Goal: Information Seeking & Learning: Learn about a topic

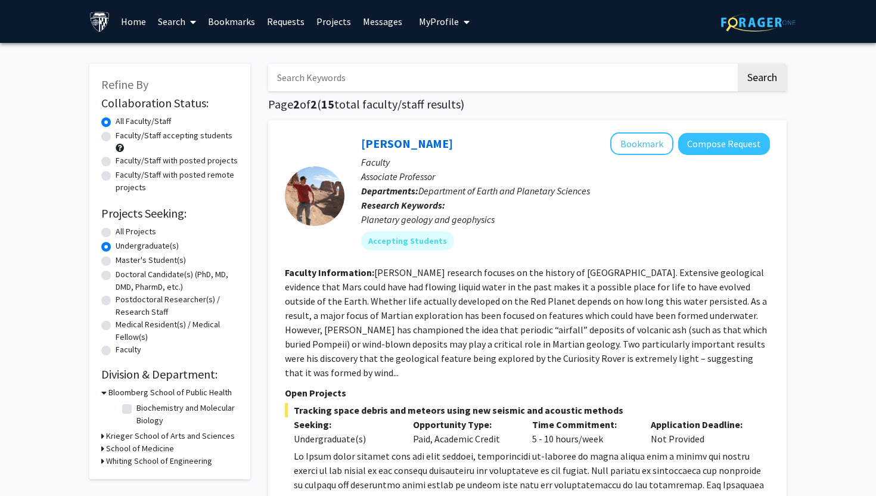
click at [389, 85] on input "Search Keywords" at bounding box center [502, 77] width 468 height 27
type input "quantum"
click at [738, 64] on button "Search" at bounding box center [762, 77] width 49 height 27
radio input "true"
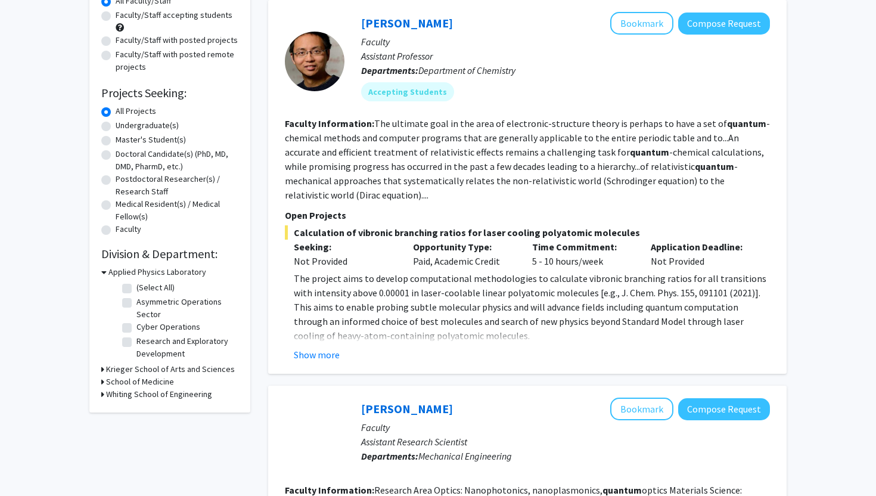
scroll to position [140, 0]
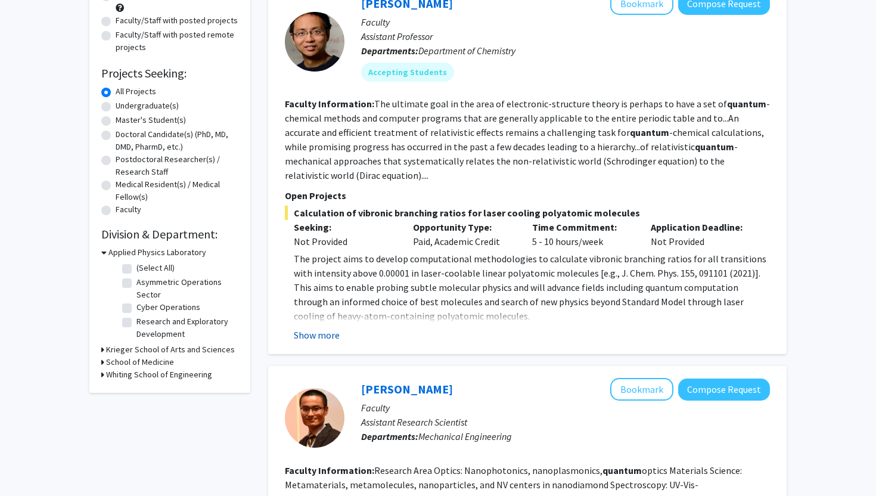
click at [317, 339] on button "Show more" at bounding box center [317, 335] width 46 height 14
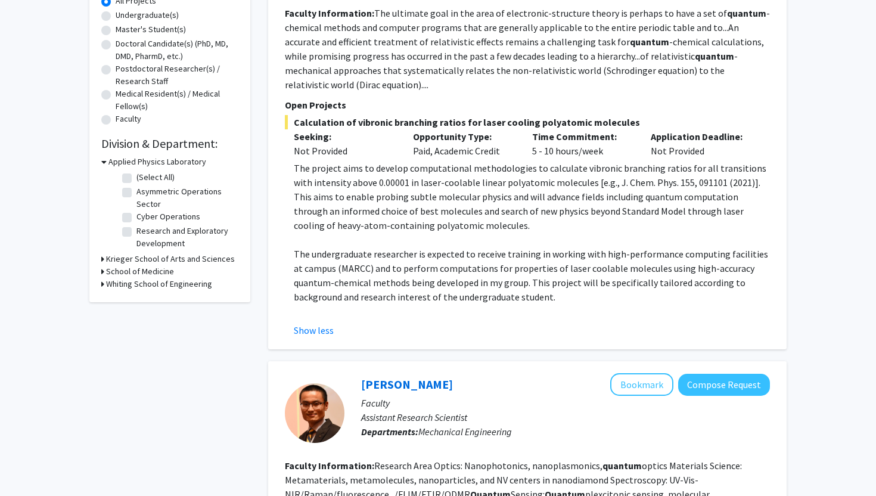
scroll to position [0, 0]
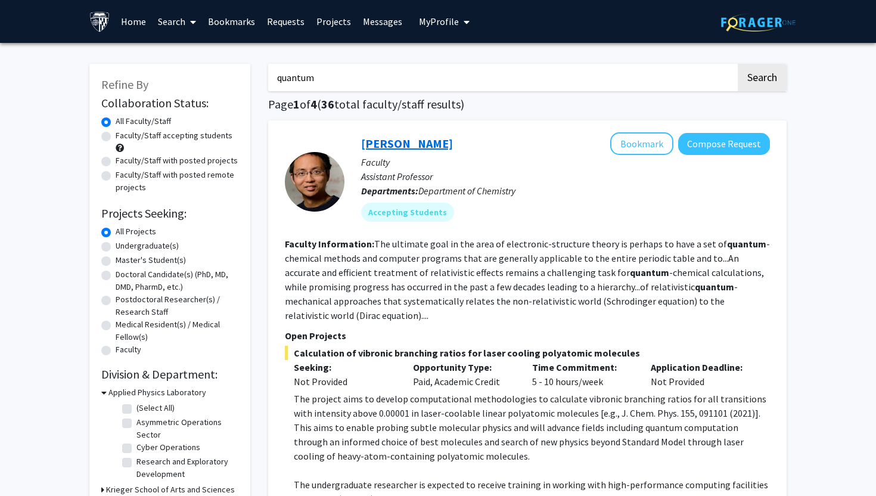
click at [392, 142] on link "[PERSON_NAME]" at bounding box center [407, 143] width 92 height 15
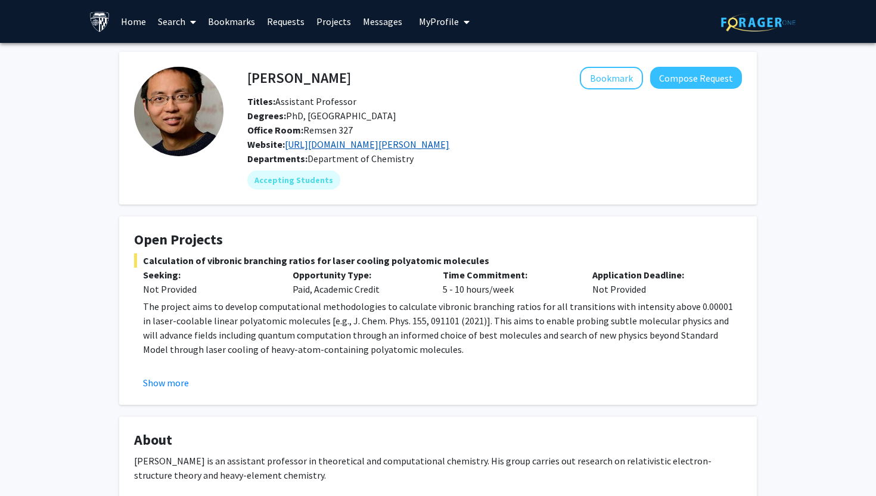
click at [396, 143] on link "[URL][DOMAIN_NAME][PERSON_NAME]" at bounding box center [367, 144] width 164 height 12
